Goal: Task Accomplishment & Management: Manage account settings

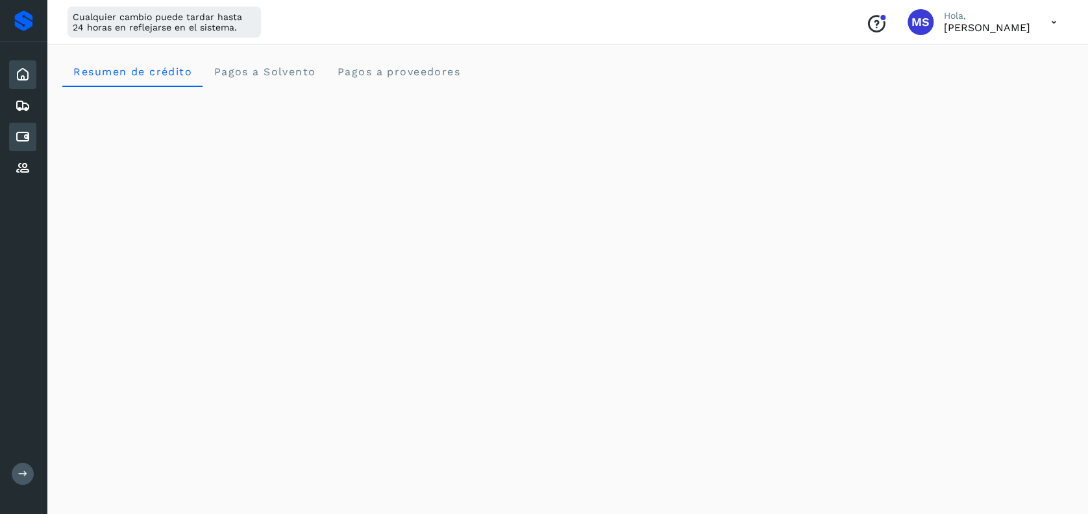
click at [21, 133] on icon at bounding box center [23, 137] width 16 height 16
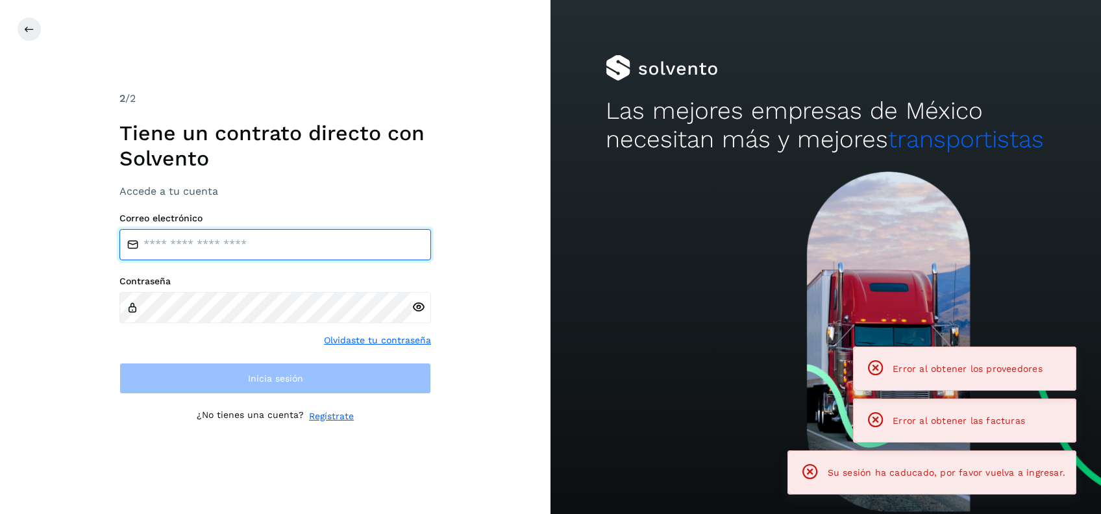
type input "**********"
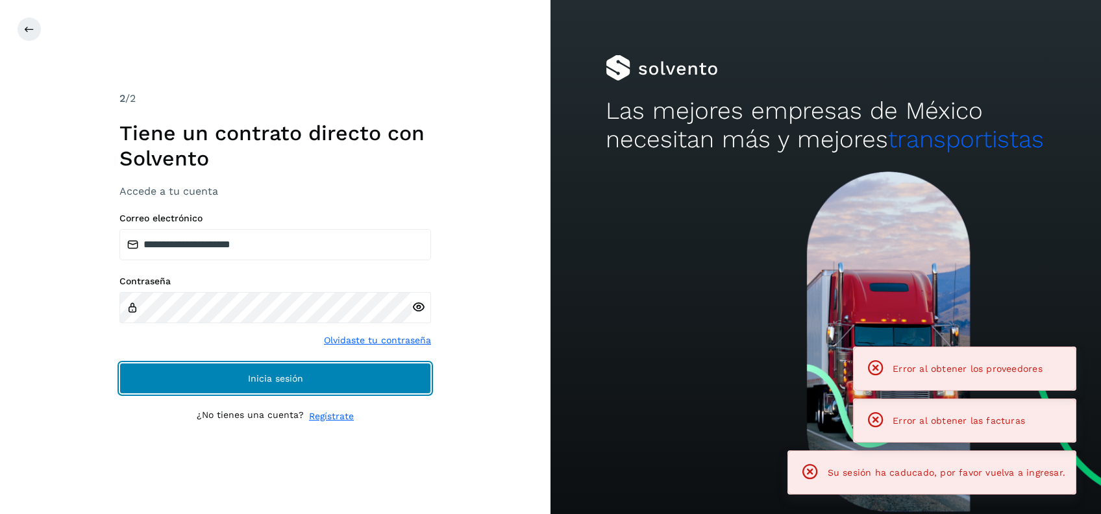
click at [212, 379] on button "Inicia sesión" at bounding box center [275, 378] width 312 height 31
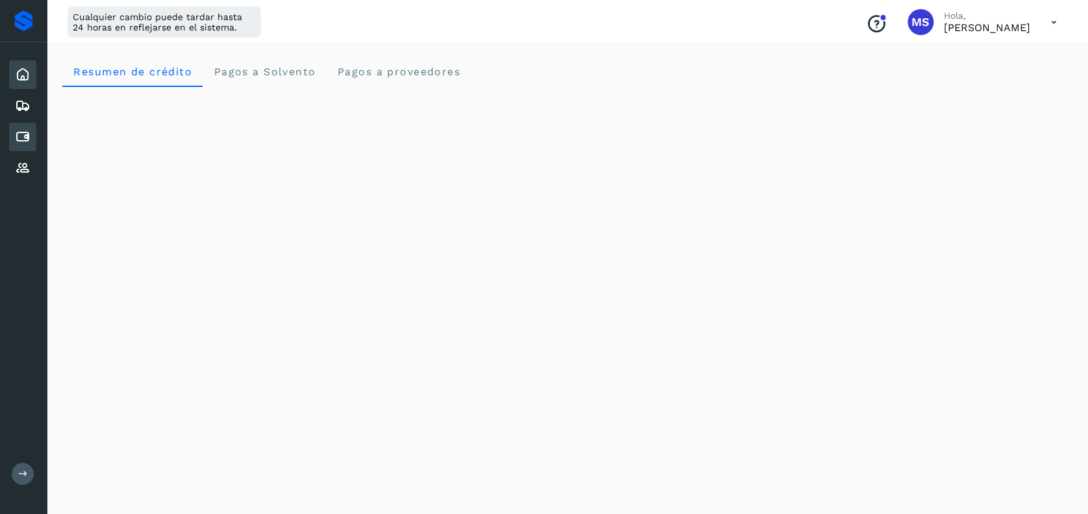
click at [29, 134] on icon at bounding box center [23, 137] width 16 height 16
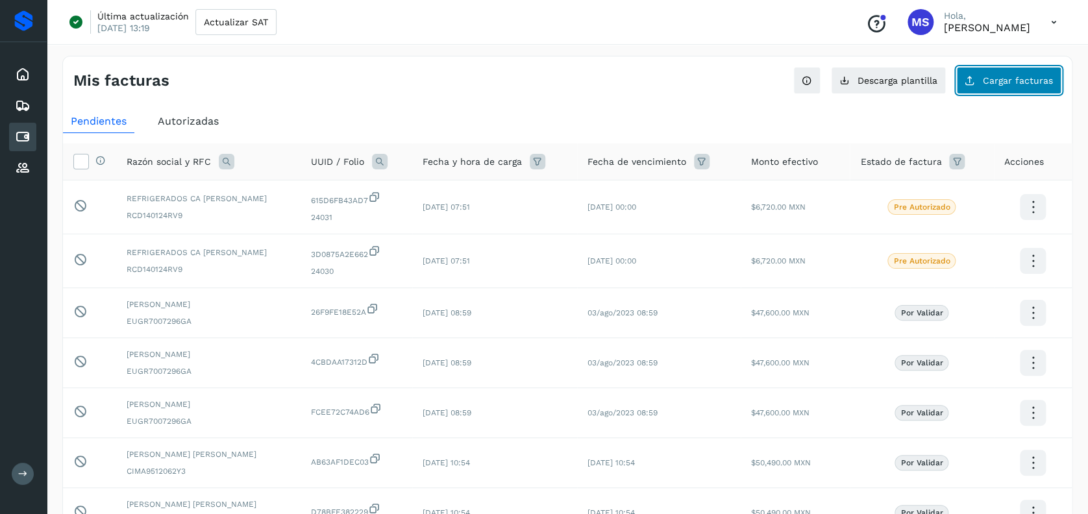
click at [1038, 82] on span "Cargar facturas" at bounding box center [1018, 80] width 70 height 9
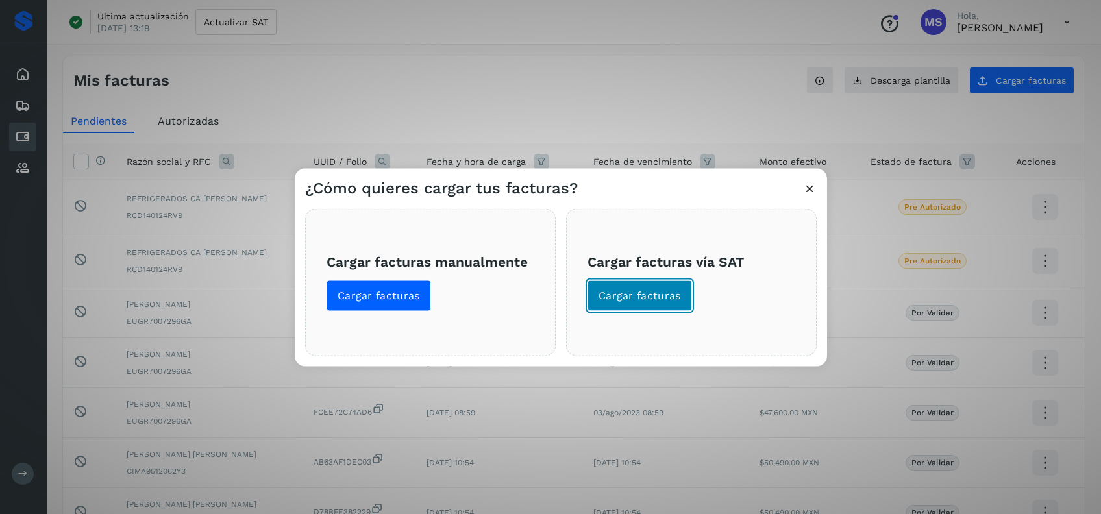
click at [661, 293] on span "Cargar facturas" at bounding box center [640, 296] width 82 height 14
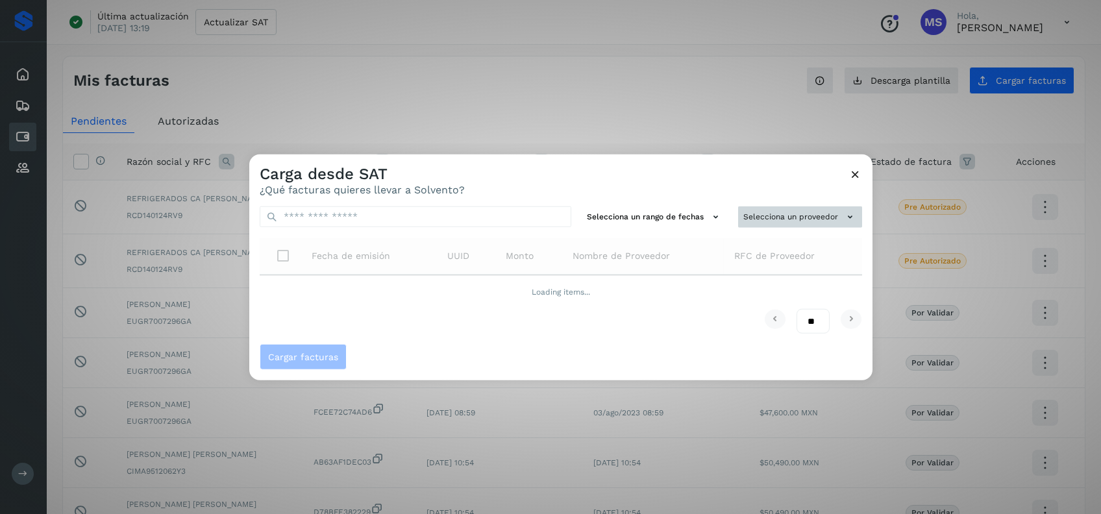
click at [774, 216] on button "Selecciona un proveedor" at bounding box center [800, 216] width 124 height 21
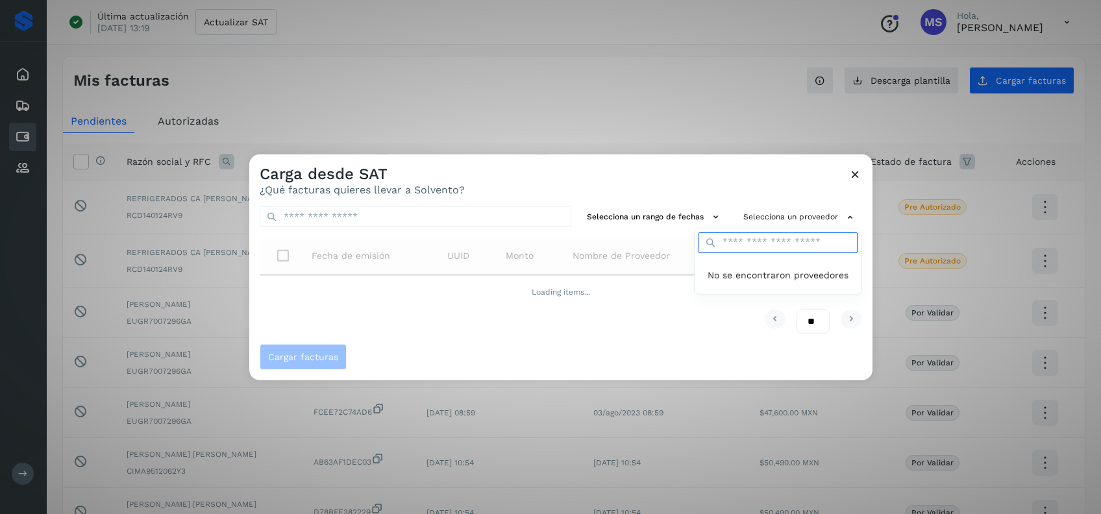
click at [776, 246] on input "text" at bounding box center [777, 242] width 159 height 21
type input "*"
type input "***"
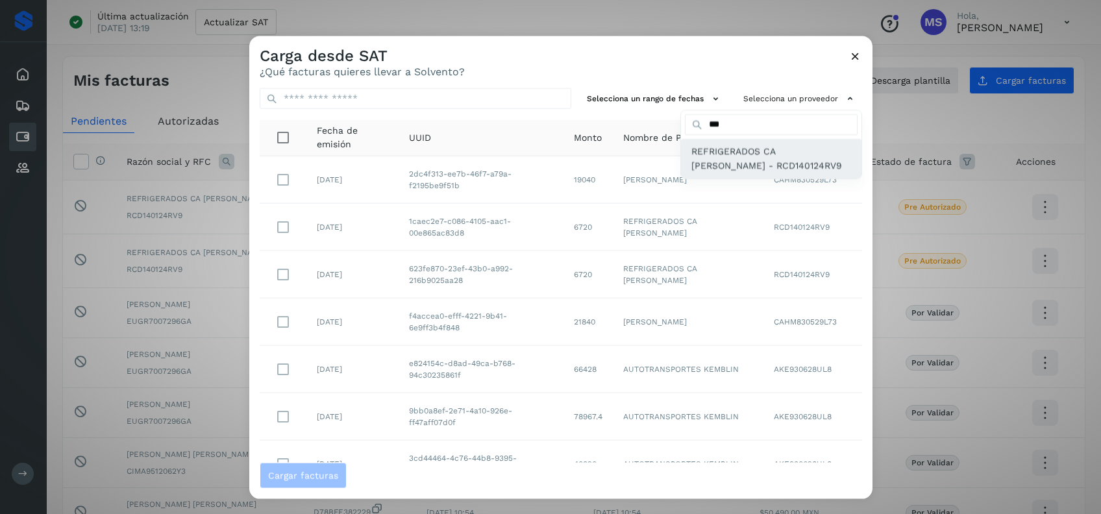
click at [732, 147] on span "REFRIGERADOS CA [PERSON_NAME] - RCD140124RV9" at bounding box center [771, 157] width 160 height 29
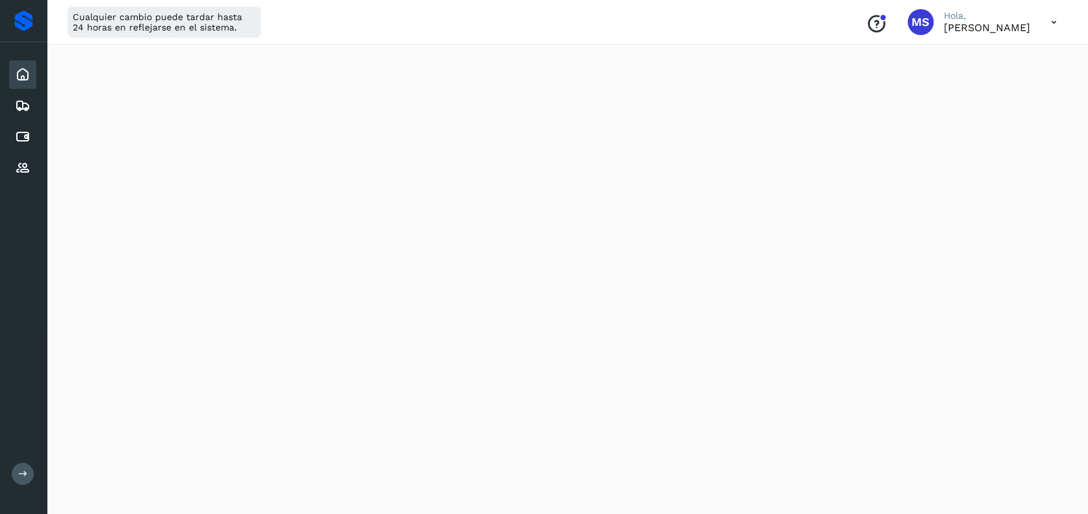
scroll to position [355, 0]
click at [15, 139] on icon at bounding box center [23, 137] width 16 height 16
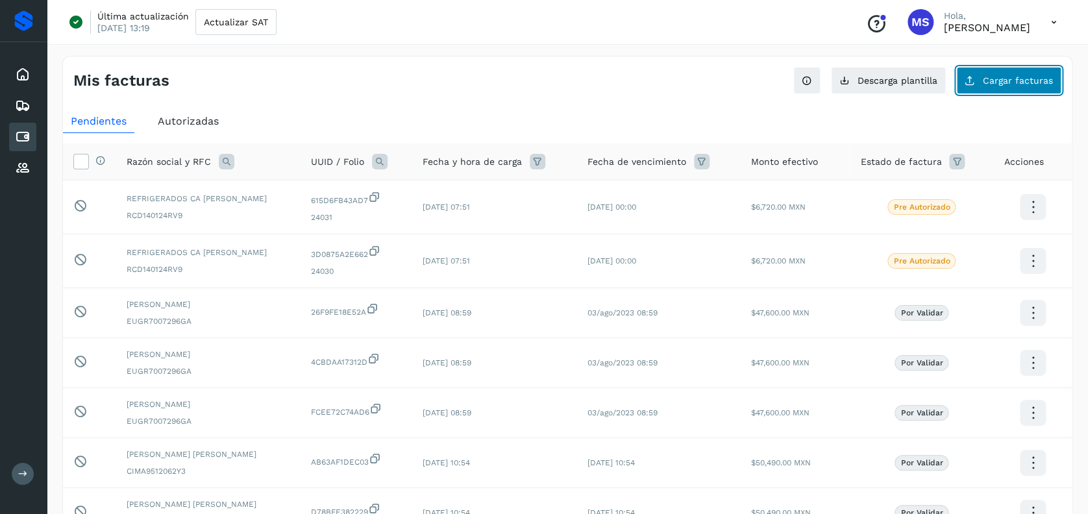
click at [1033, 71] on button "Cargar facturas" at bounding box center [1008, 80] width 105 height 27
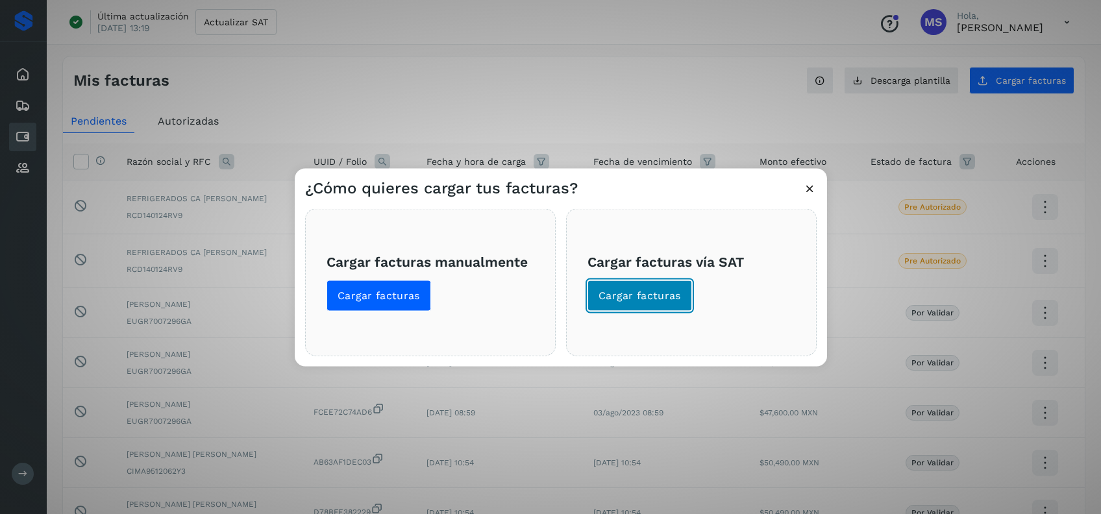
click at [626, 290] on span "Cargar facturas" at bounding box center [640, 296] width 82 height 14
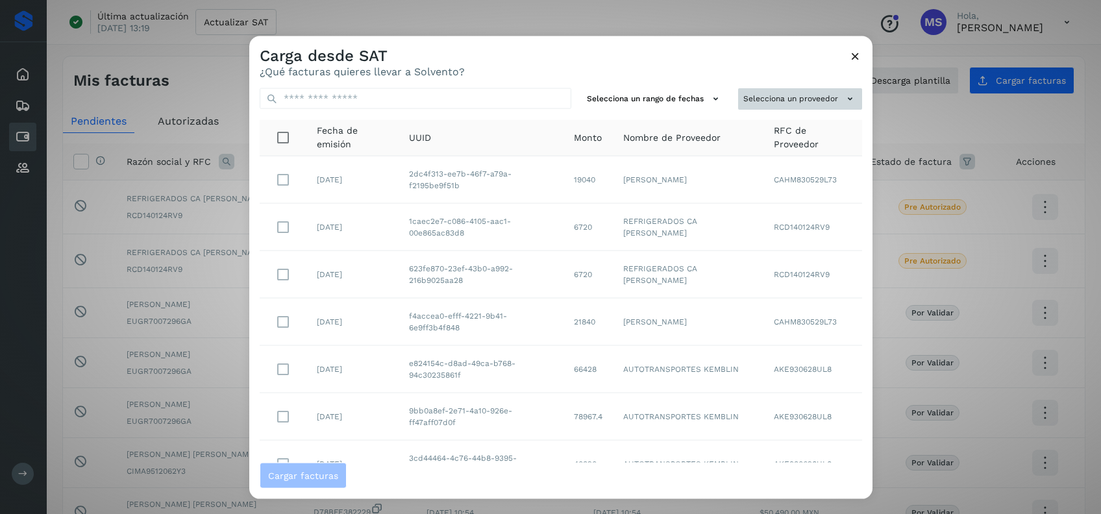
click at [800, 88] on button "Selecciona un proveedor" at bounding box center [800, 98] width 124 height 21
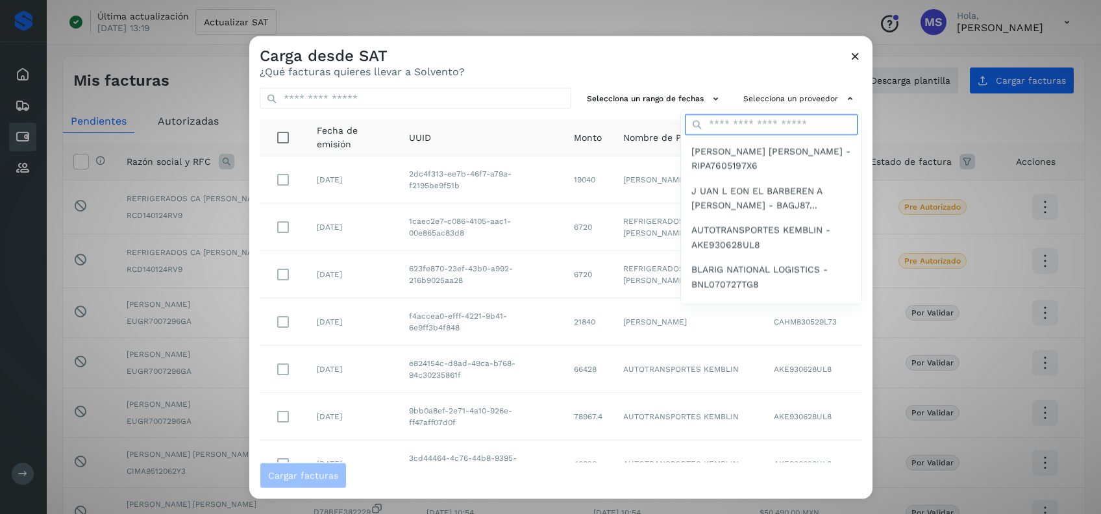
click at [734, 127] on input "text" at bounding box center [771, 124] width 173 height 21
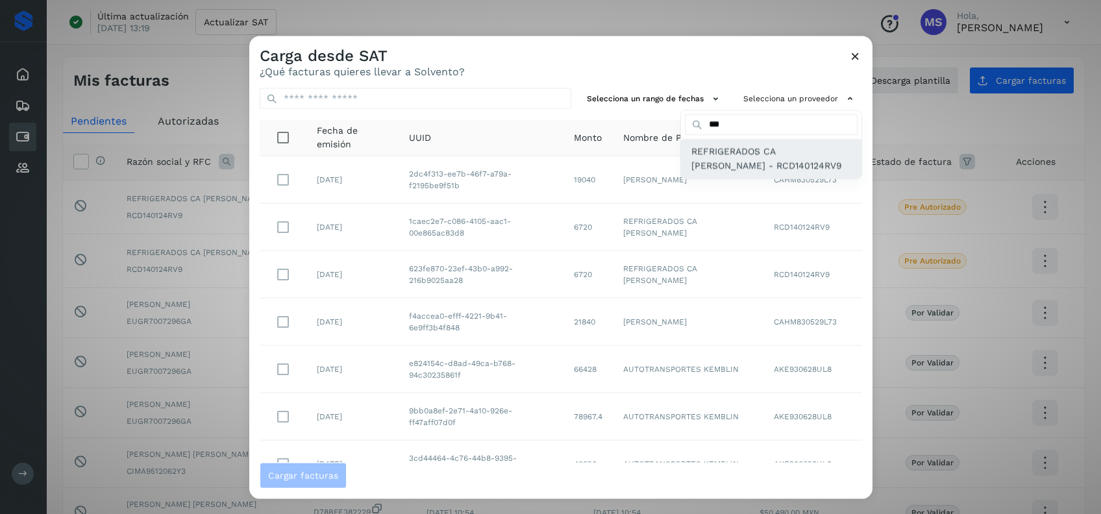
click at [696, 160] on span "REFRIGERADOS CA [PERSON_NAME] - RCD140124RV9" at bounding box center [771, 157] width 160 height 29
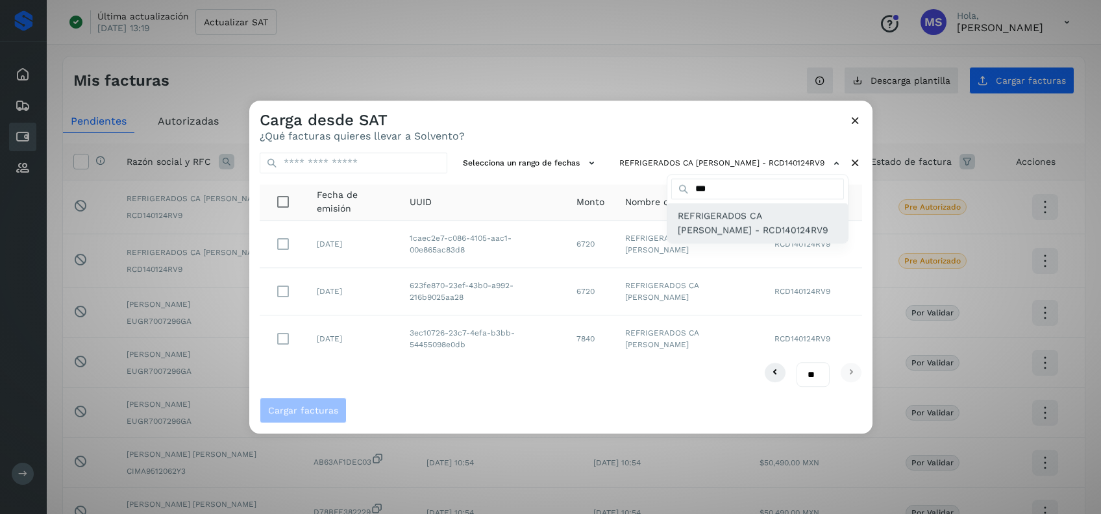
click at [813, 212] on span "REFRIGERADOS CA [PERSON_NAME] - RCD140124RV9" at bounding box center [758, 222] width 160 height 29
click at [806, 177] on div "***" at bounding box center [757, 189] width 180 height 29
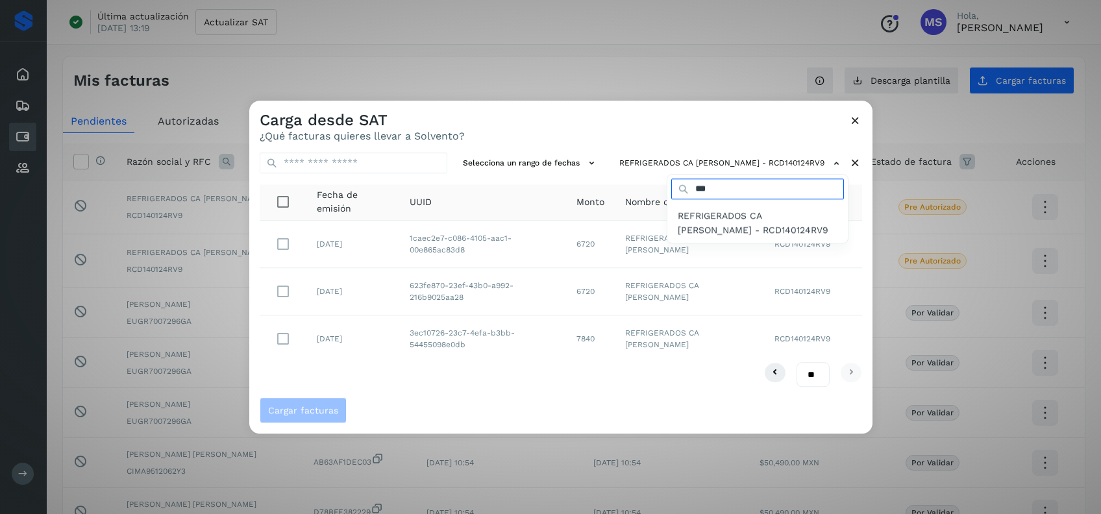
click at [734, 195] on input "***" at bounding box center [757, 189] width 173 height 21
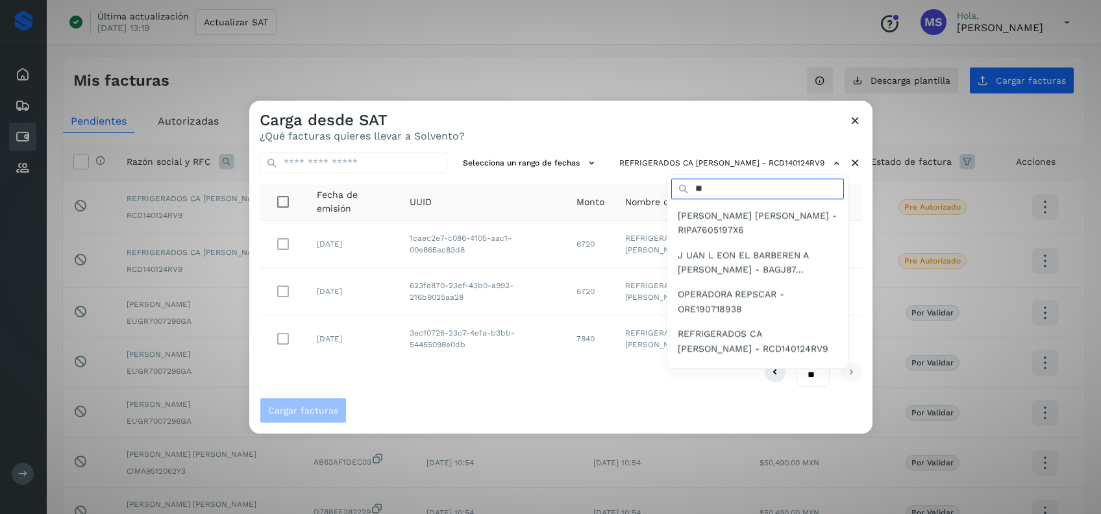
type input "*"
click at [585, 119] on div at bounding box center [799, 358] width 1101 height 514
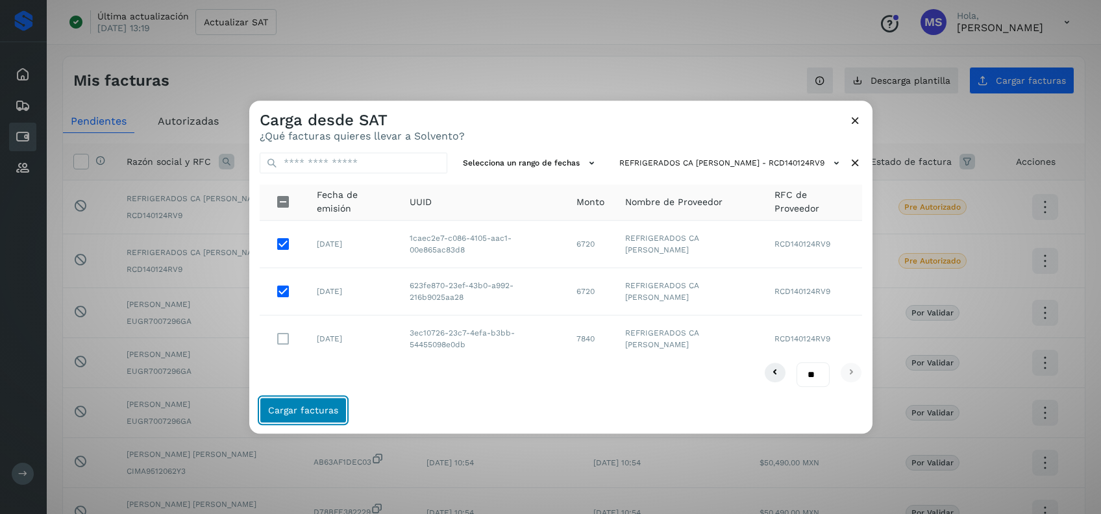
click at [323, 409] on span "Cargar facturas" at bounding box center [303, 410] width 70 height 9
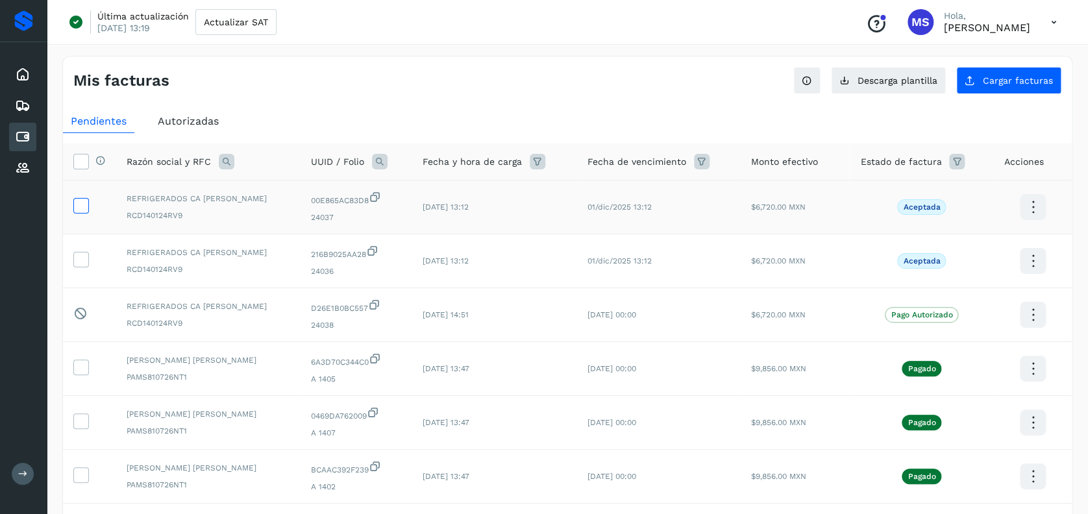
click at [87, 210] on icon at bounding box center [81, 205] width 14 height 14
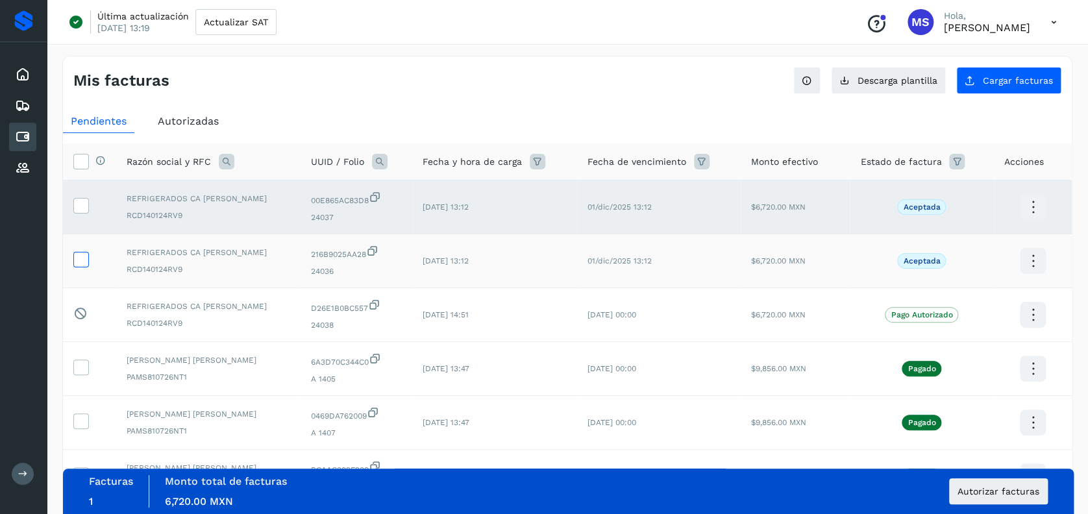
click at [86, 254] on icon at bounding box center [81, 259] width 14 height 14
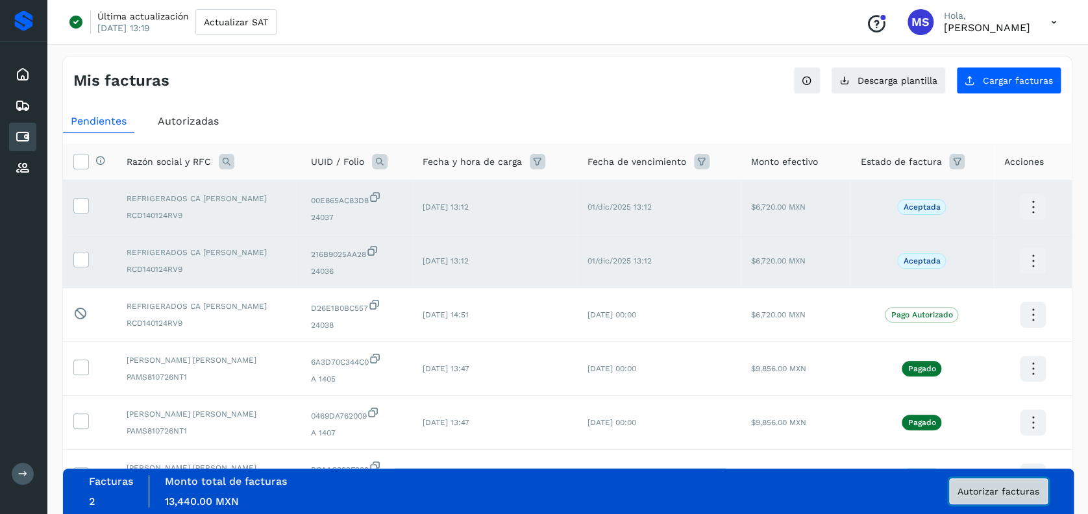
click at [1002, 483] on button "Autorizar facturas" at bounding box center [998, 491] width 99 height 26
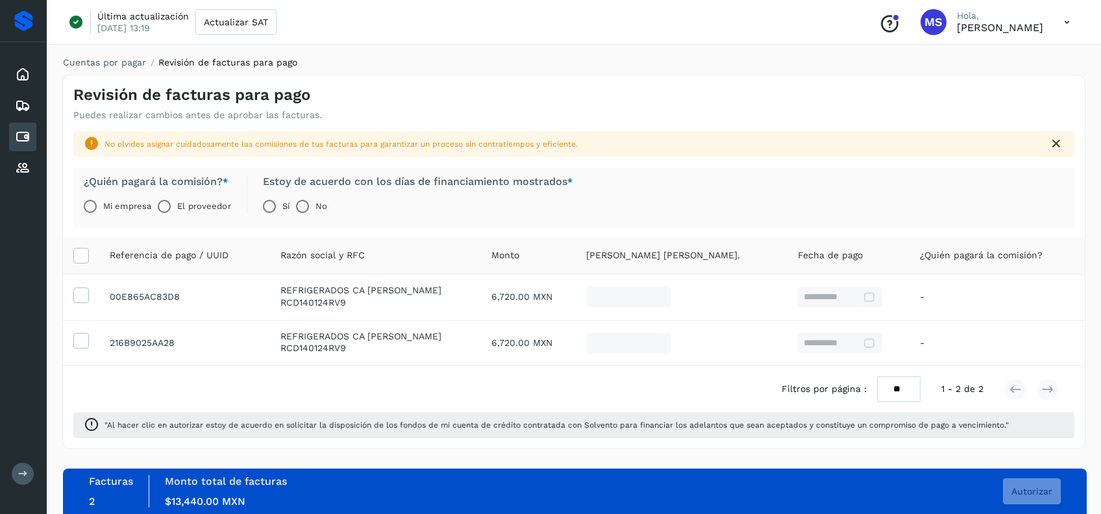
click at [194, 203] on label "El proveedor" at bounding box center [203, 206] width 53 height 26
click at [1039, 488] on span "Autorizar" at bounding box center [1031, 491] width 41 height 9
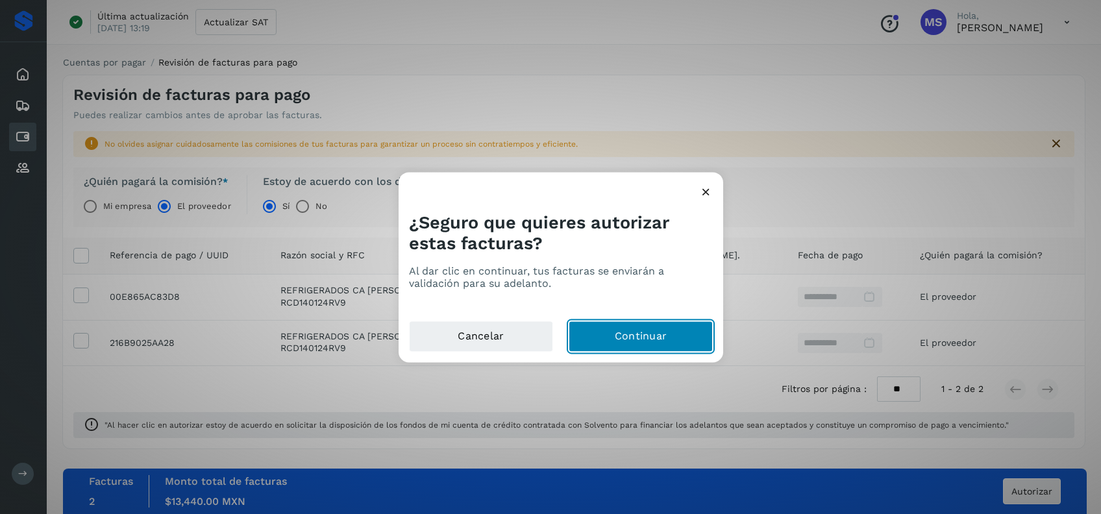
click at [619, 331] on button "Continuar" at bounding box center [641, 336] width 144 height 31
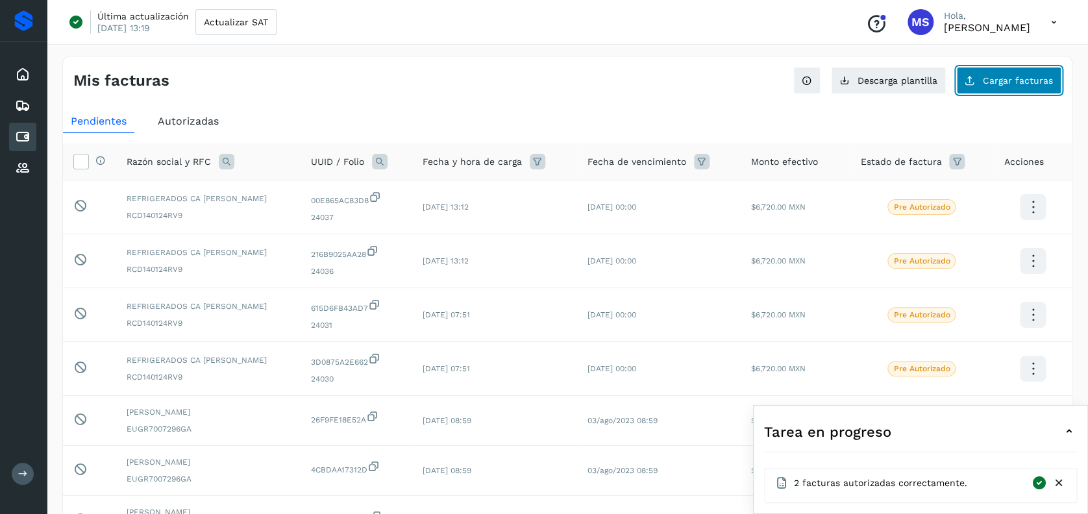
click at [986, 83] on span "Cargar facturas" at bounding box center [1018, 80] width 70 height 9
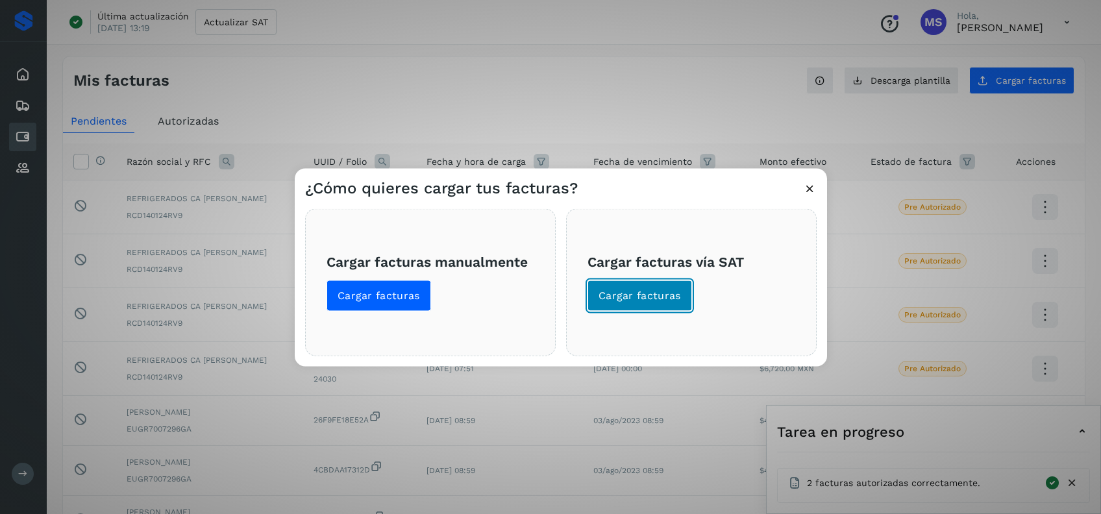
click at [648, 298] on span "Cargar facturas" at bounding box center [640, 296] width 82 height 14
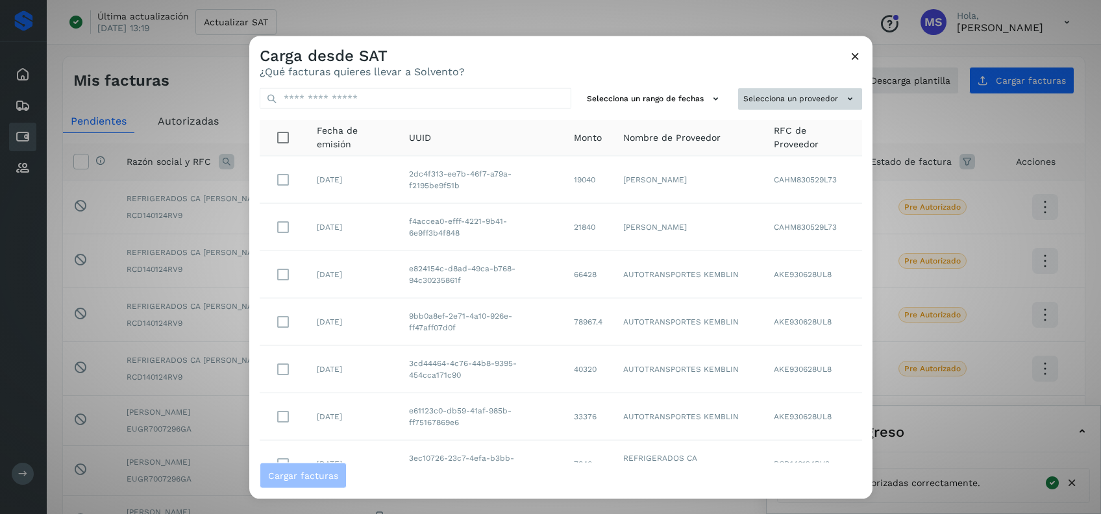
click at [745, 103] on button "Selecciona un proveedor" at bounding box center [800, 98] width 124 height 21
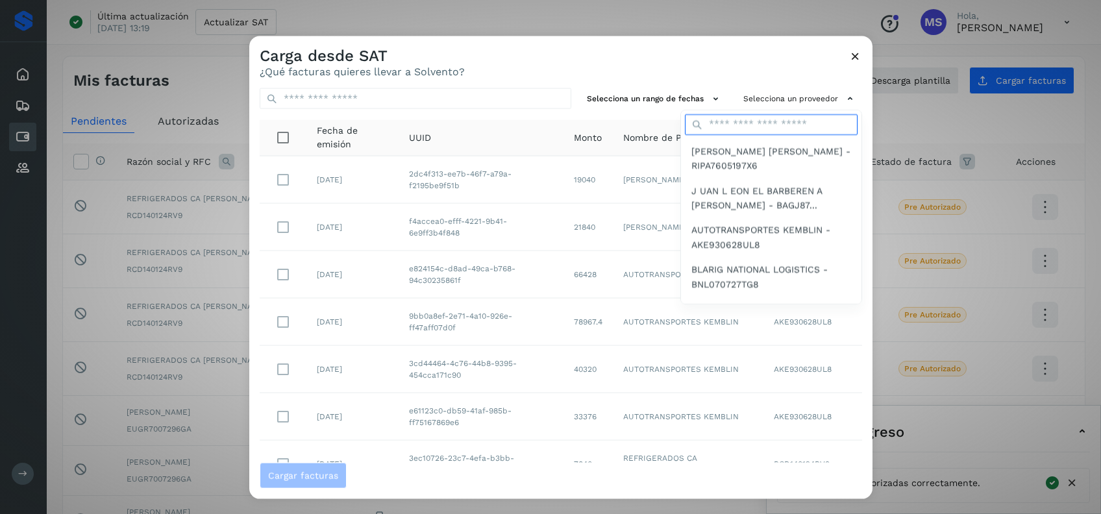
click at [750, 128] on input "text" at bounding box center [771, 124] width 173 height 21
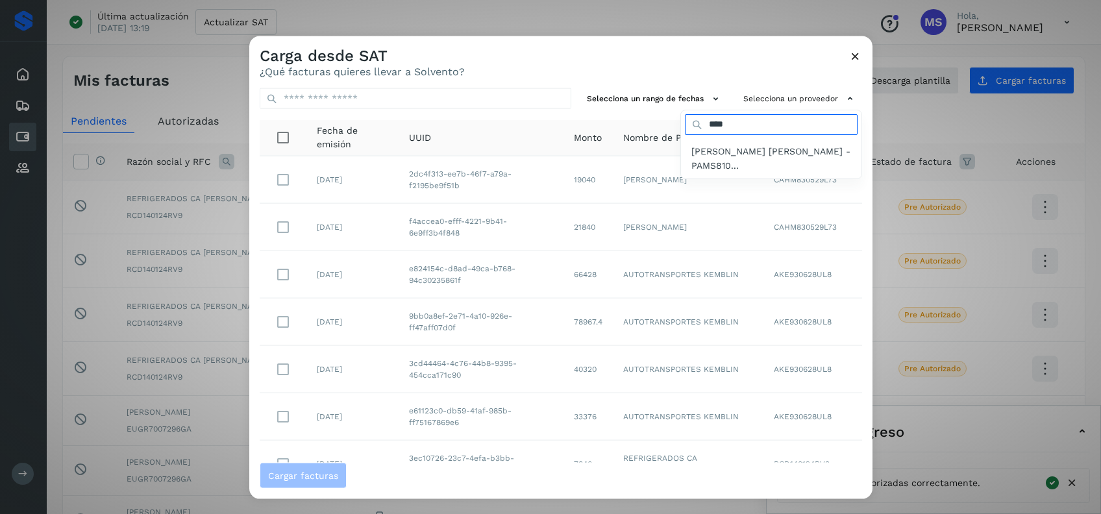
type input "****"
click at [748, 178] on div "**** [PERSON_NAME] [PERSON_NAME] - PAMS810..." at bounding box center [771, 143] width 182 height 69
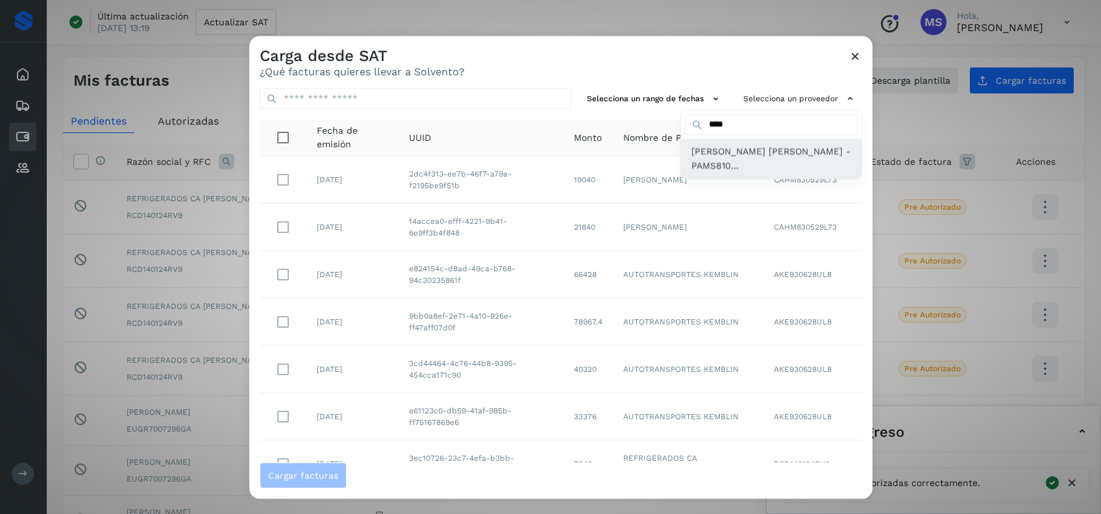
click at [739, 160] on span "[PERSON_NAME] [PERSON_NAME] - PAMS810..." at bounding box center [771, 157] width 160 height 29
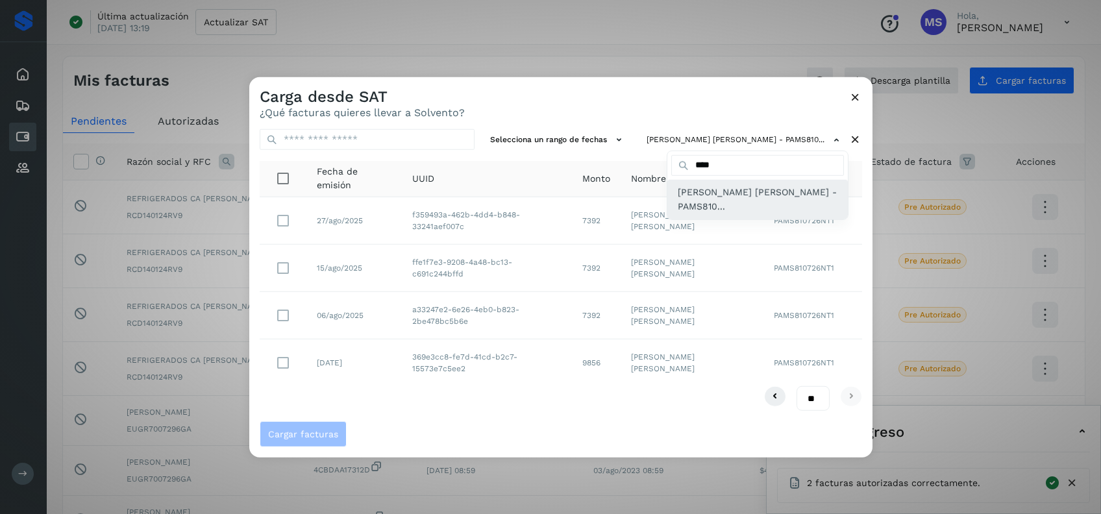
click at [754, 187] on span "[PERSON_NAME] [PERSON_NAME] - PAMS810..." at bounding box center [758, 199] width 160 height 29
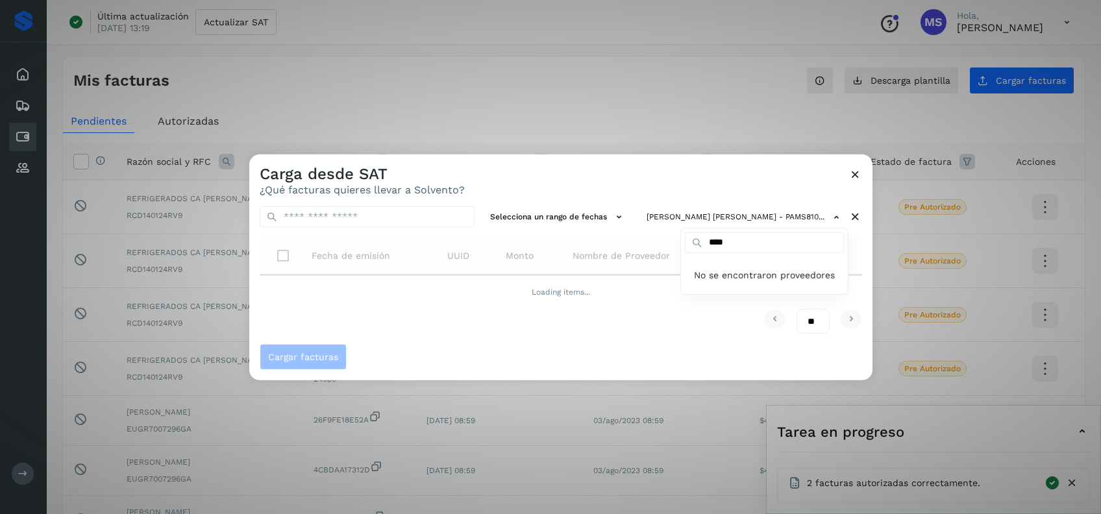
click at [679, 320] on div at bounding box center [799, 412] width 1101 height 514
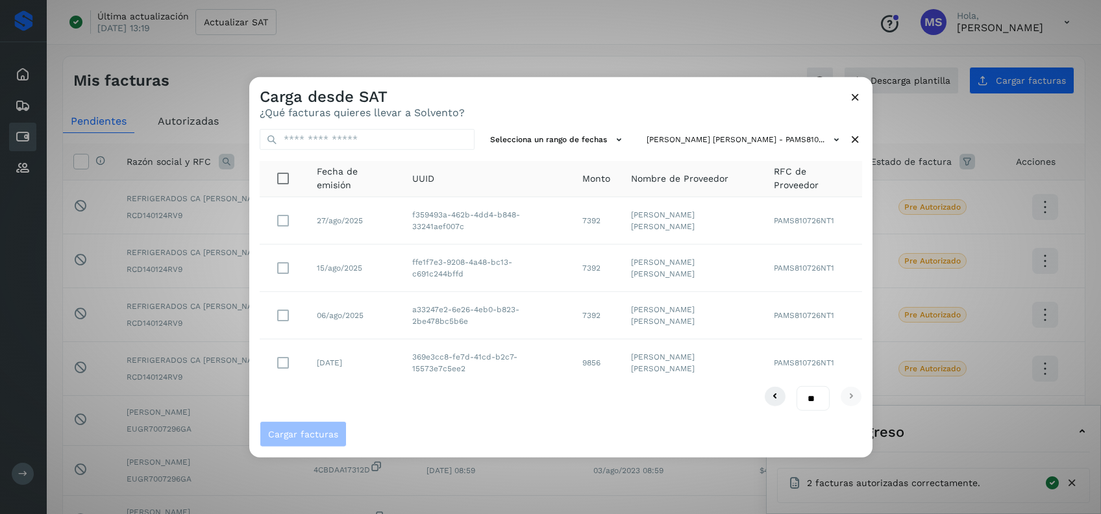
click at [859, 93] on icon at bounding box center [855, 97] width 14 height 14
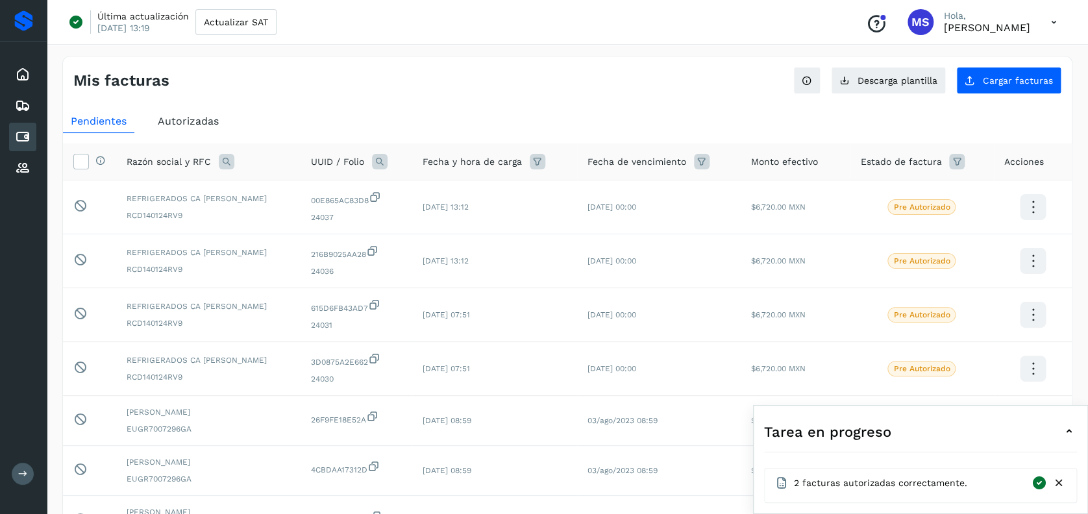
click at [186, 119] on span "Autorizadas" at bounding box center [188, 121] width 61 height 12
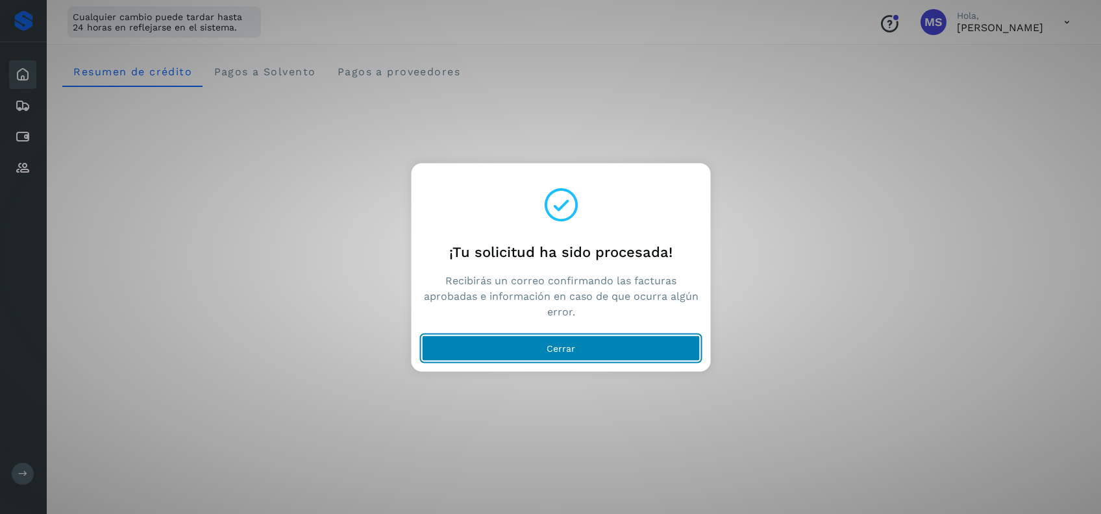
click at [533, 358] on button "Cerrar" at bounding box center [561, 349] width 278 height 26
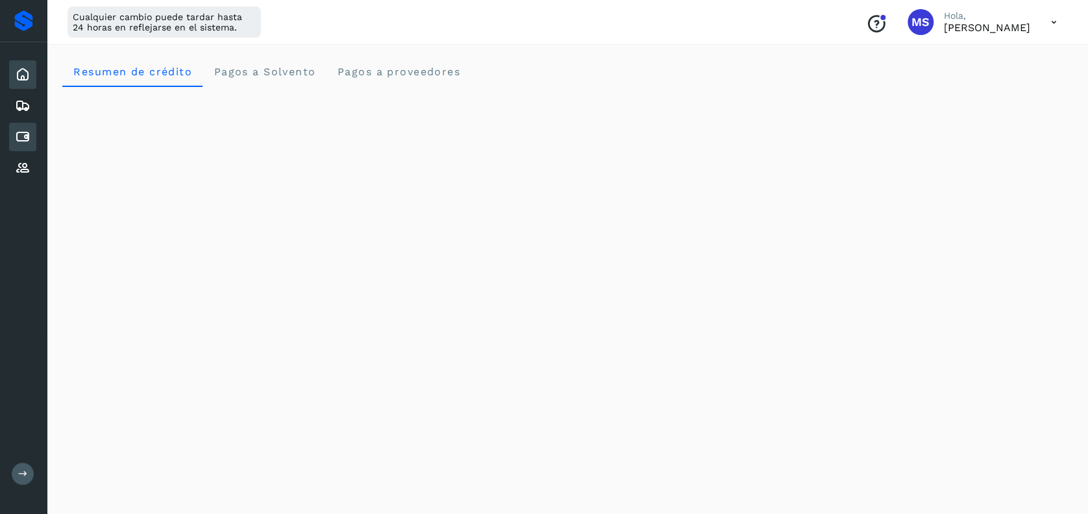
click at [30, 133] on icon at bounding box center [23, 137] width 16 height 16
